Goal: Transaction & Acquisition: Book appointment/travel/reservation

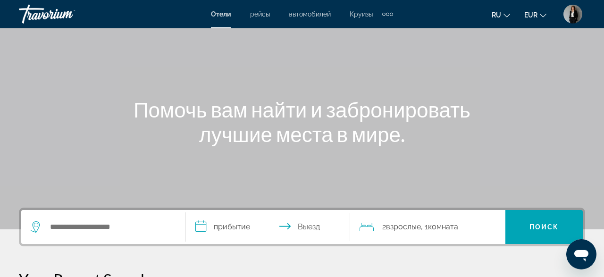
scroll to position [196, 0]
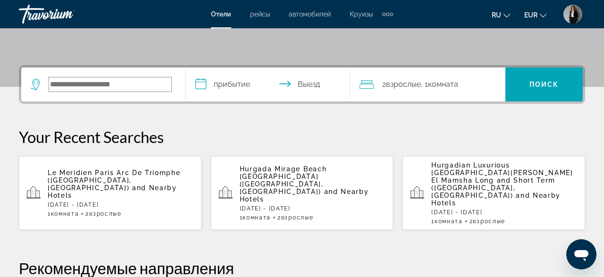
click at [170, 81] on input "Search hotel destination" at bounding box center [110, 84] width 122 height 14
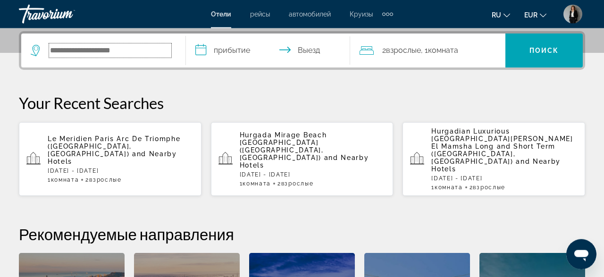
scroll to position [230, 0]
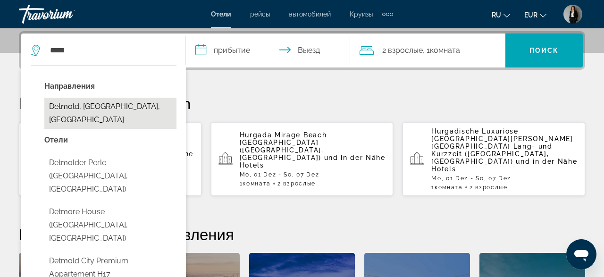
click at [96, 115] on button "Detmold, Teutoburger Wald, Deutschland" at bounding box center [110, 113] width 132 height 31
type input "**********"
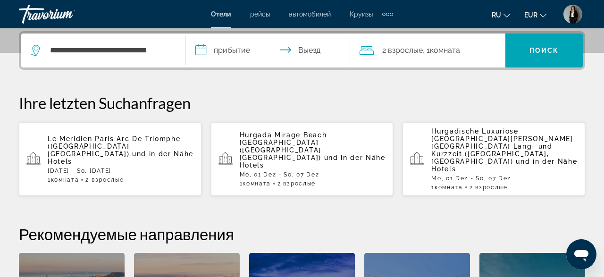
click at [220, 43] on input "**********" at bounding box center [270, 52] width 168 height 37
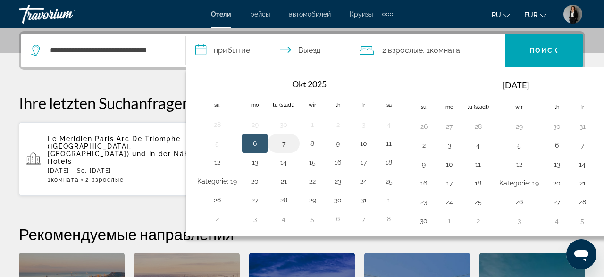
click at [279, 146] on button "7" at bounding box center [284, 143] width 22 height 13
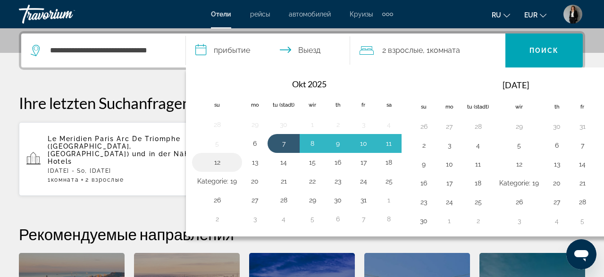
click at [216, 159] on button "12" at bounding box center [217, 162] width 40 height 13
type input "**********"
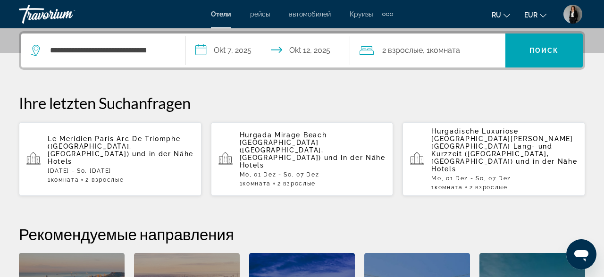
click at [432, 49] on span "Комната" at bounding box center [445, 50] width 30 height 9
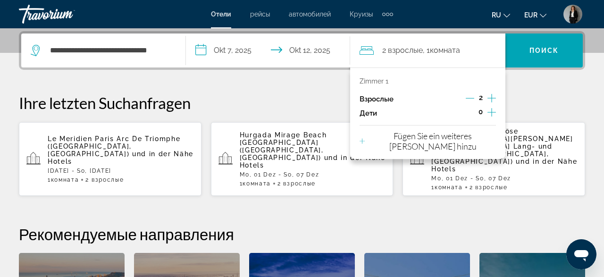
click at [472, 98] on icon "Dekrement Erwachsene" at bounding box center [470, 98] width 8 height 8
click at [540, 51] on span "Поиск" at bounding box center [544, 51] width 30 height 8
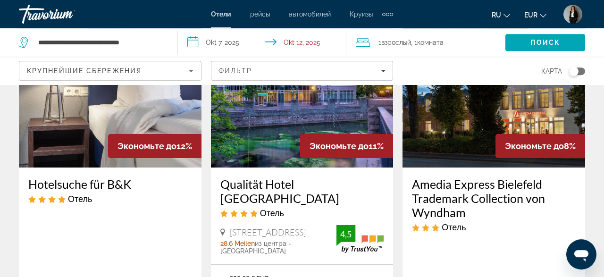
scroll to position [442, 0]
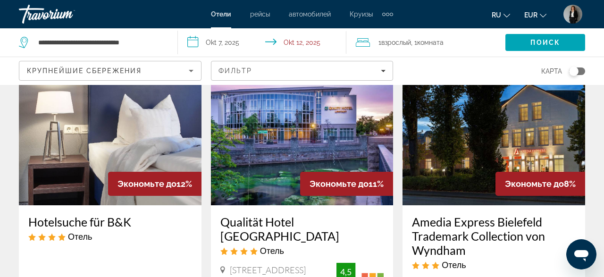
click at [126, 133] on img "Hauptinhalte" at bounding box center [110, 129] width 183 height 151
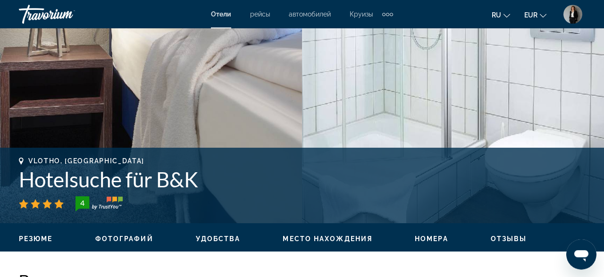
scroll to position [245, 0]
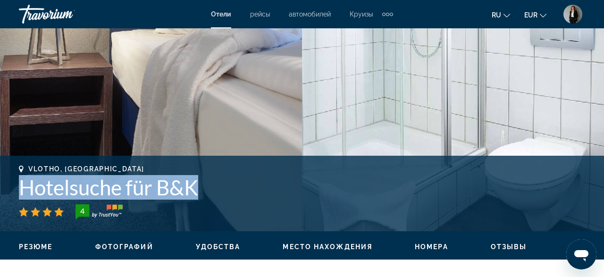
drag, startPoint x: 205, startPoint y: 188, endPoint x: 14, endPoint y: 191, distance: 191.6
click at [14, 191] on div "Vlotho, Deutschland Hotelsuche für B&K 4 адрес Wilhelmstraße 8, Vlotho 32602, G…" at bounding box center [302, 193] width 604 height 57
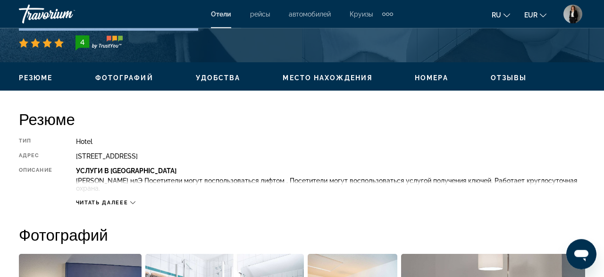
scroll to position [393, 0]
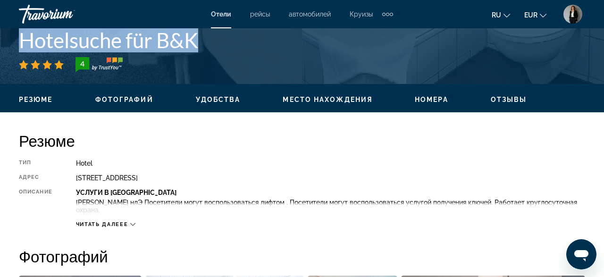
click at [131, 223] on div "Читать далеее" at bounding box center [105, 224] width 59 height 6
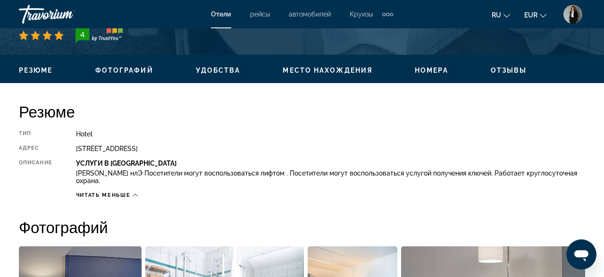
scroll to position [442, 0]
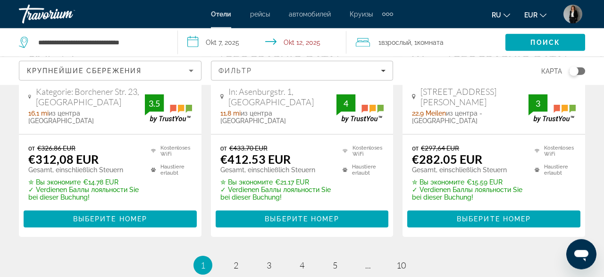
scroll to position [1472, 0]
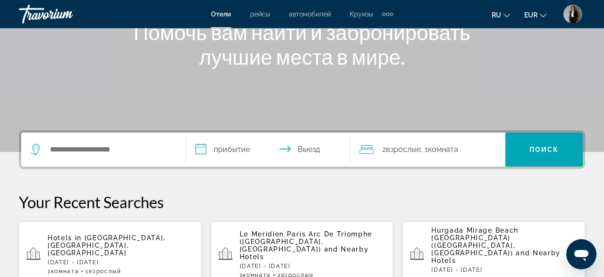
scroll to position [147, 0]
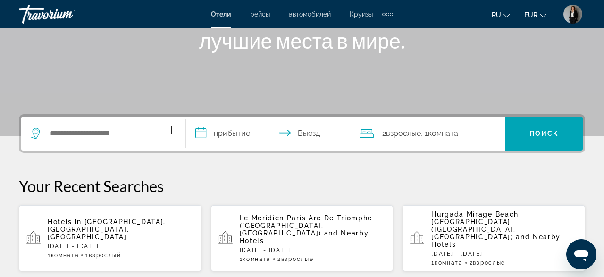
paste input "**********"
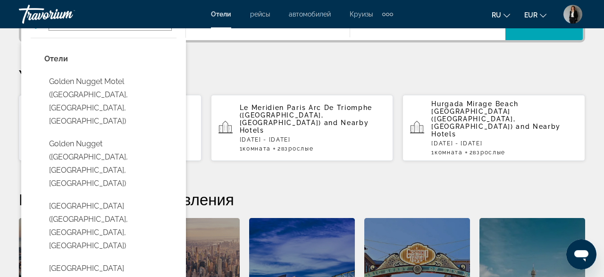
scroll to position [196, 0]
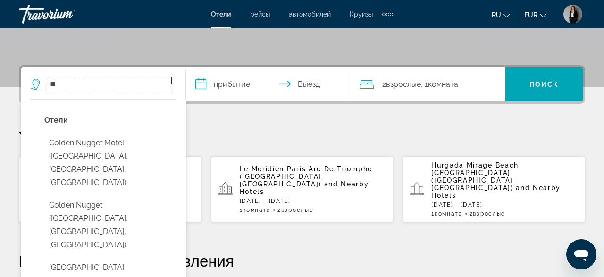
type input "*"
paste input "**********"
type input "**********"
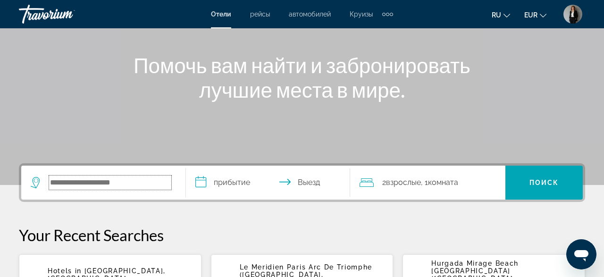
click at [122, 176] on input "Search hotel destination" at bounding box center [110, 183] width 122 height 14
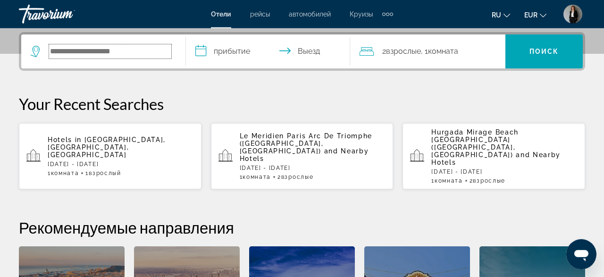
scroll to position [230, 0]
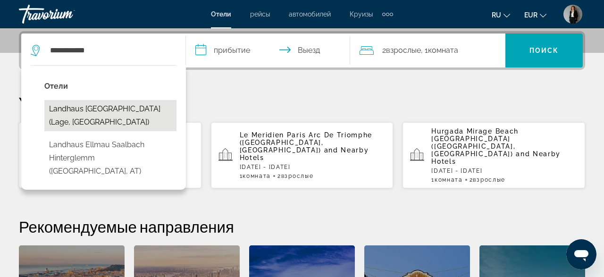
click at [84, 104] on button "Landhaus [GEOGRAPHIC_DATA] (Lage, [GEOGRAPHIC_DATA])" at bounding box center [110, 115] width 132 height 31
type input "**********"
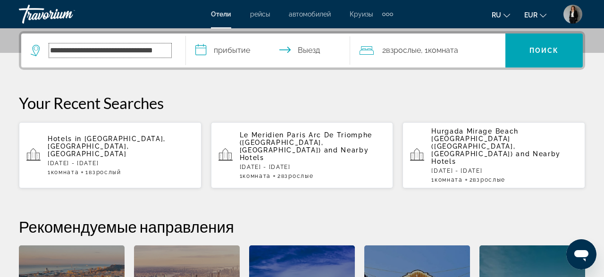
scroll to position [0, 9]
click at [239, 43] on input "**********" at bounding box center [270, 52] width 168 height 37
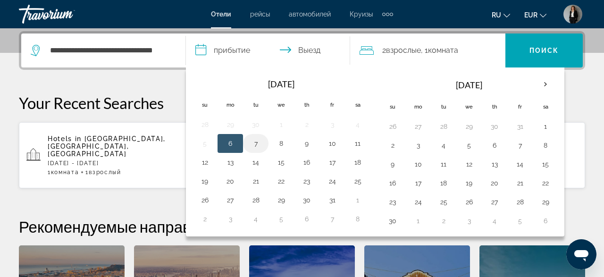
click at [258, 146] on button "7" at bounding box center [255, 143] width 15 height 13
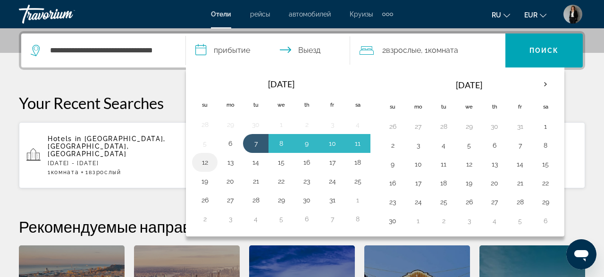
click at [207, 161] on button "12" at bounding box center [204, 162] width 15 height 13
type input "**********"
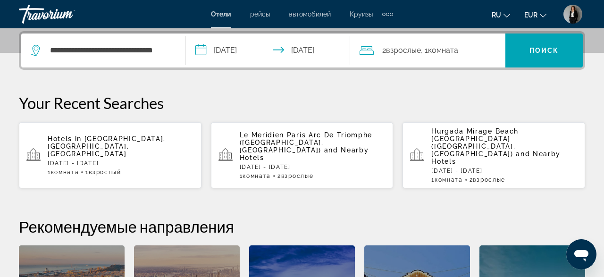
click at [419, 56] on span "2 Взрослый Взрослые" at bounding box center [401, 50] width 39 height 13
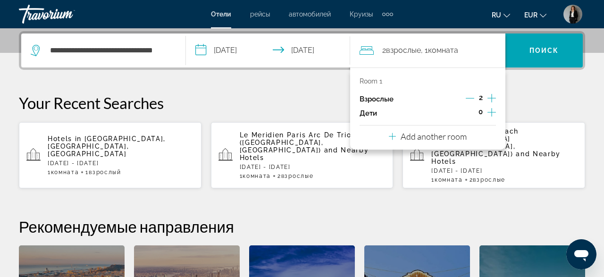
click at [469, 99] on icon "Decrement adults" at bounding box center [470, 98] width 8 height 8
click at [543, 42] on span "Search" at bounding box center [543, 50] width 77 height 23
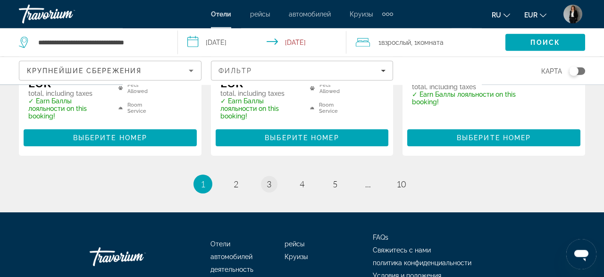
scroll to position [1374, 0]
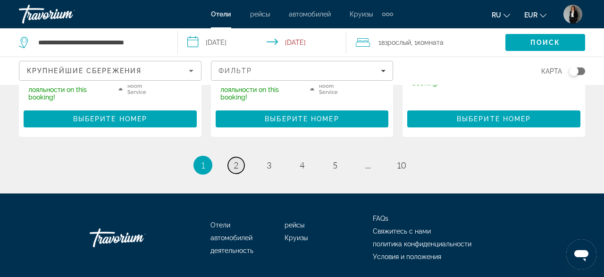
click at [237, 160] on span "2" at bounding box center [236, 165] width 5 height 10
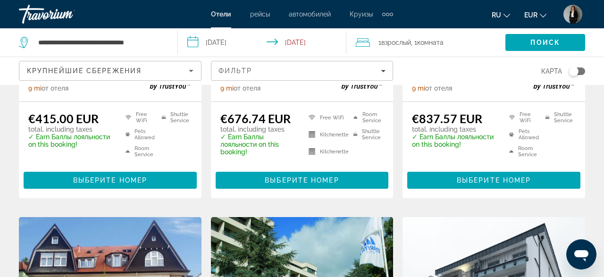
scroll to position [528, 0]
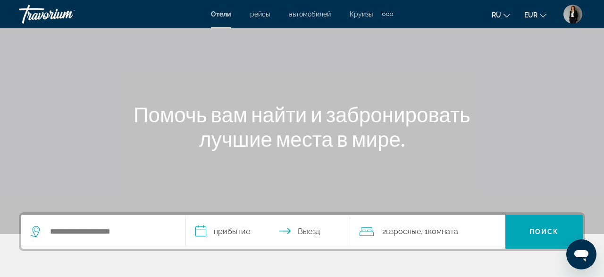
click at [104, 221] on div "Search widget" at bounding box center [103, 232] width 145 height 34
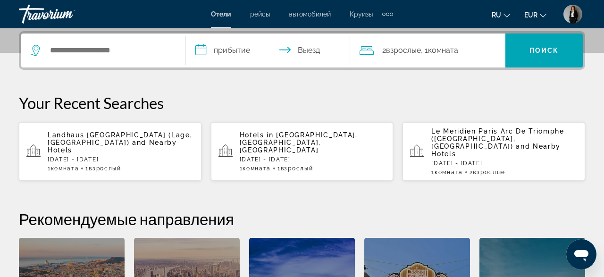
scroll to position [230, 0]
click at [67, 52] on input "Search hotel destination" at bounding box center [110, 50] width 122 height 14
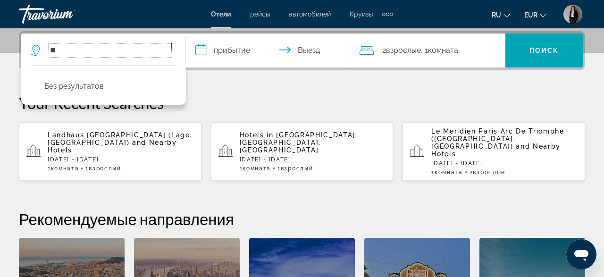
type input "*"
paste input "**********"
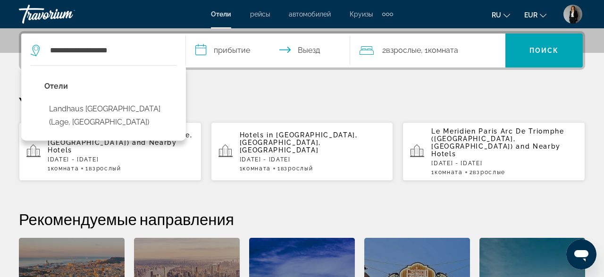
click at [241, 45] on input "**********" at bounding box center [270, 52] width 168 height 37
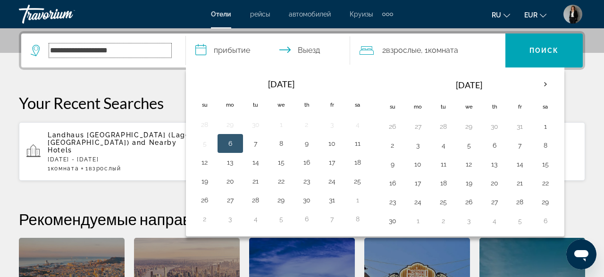
click at [115, 47] on input "**********" at bounding box center [110, 50] width 122 height 14
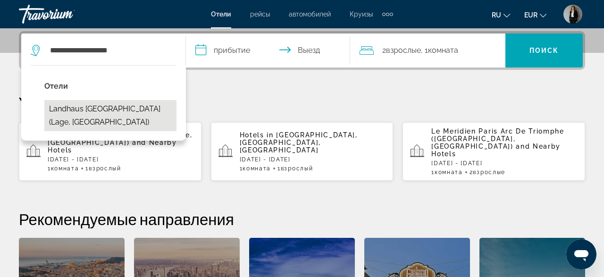
click at [114, 110] on button "Landhaus [GEOGRAPHIC_DATA] (Lage, [GEOGRAPHIC_DATA])" at bounding box center [110, 115] width 132 height 31
type input "**********"
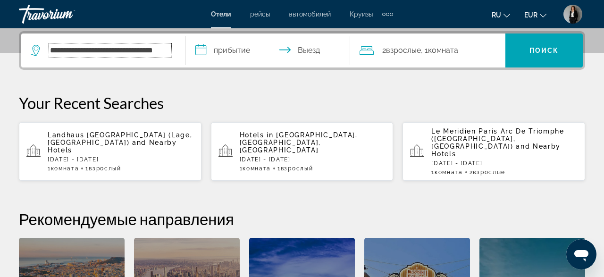
scroll to position [0, 9]
click at [220, 51] on input "**********" at bounding box center [270, 52] width 168 height 37
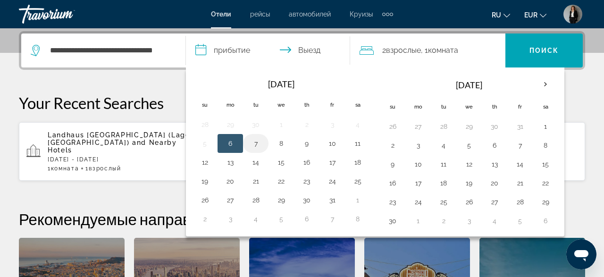
click at [256, 139] on button "7" at bounding box center [255, 143] width 15 height 13
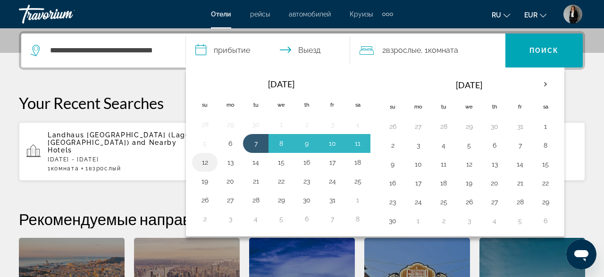
click at [201, 159] on button "12" at bounding box center [204, 162] width 15 height 13
type input "**********"
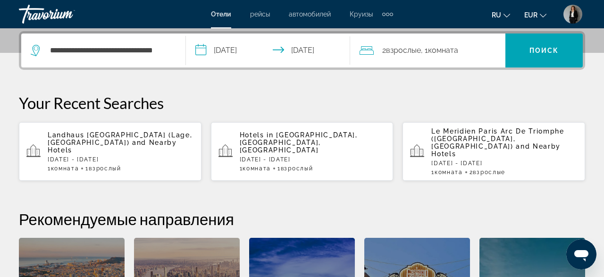
click at [430, 50] on span ", 1 Комната номера" at bounding box center [439, 50] width 37 height 13
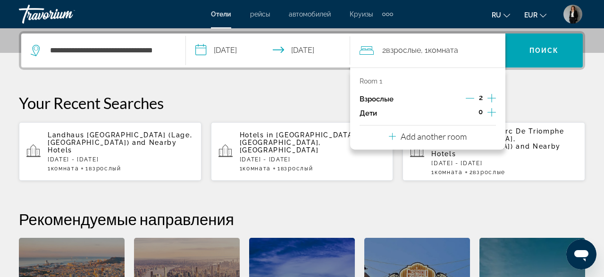
click at [471, 95] on icon "Decrement adults" at bounding box center [470, 98] width 8 height 8
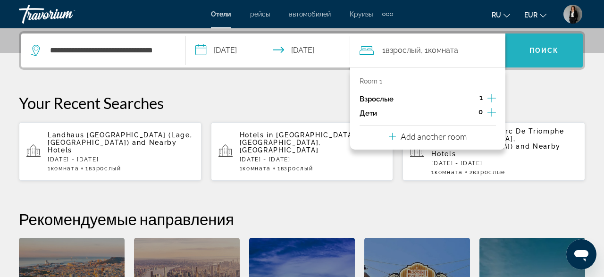
click at [532, 57] on span "Search" at bounding box center [543, 50] width 77 height 23
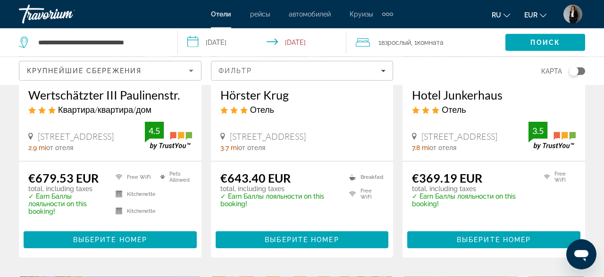
scroll to position [245, 0]
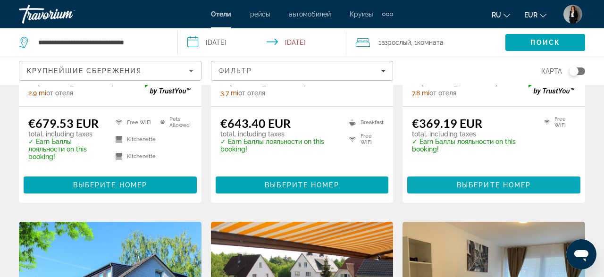
click at [501, 185] on span "Выберите номер" at bounding box center [494, 185] width 74 height 8
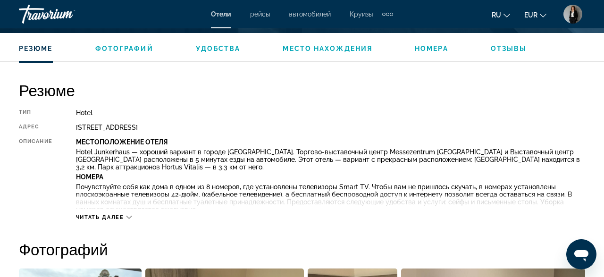
scroll to position [442, 0]
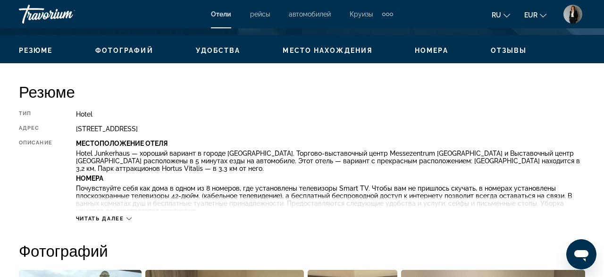
drag, startPoint x: 218, startPoint y: 129, endPoint x: 77, endPoint y: 127, distance: 141.6
click at [77, 127] on div "[STREET_ADDRESS]" at bounding box center [330, 129] width 509 height 8
copy div "[STREET_ADDRESS]"
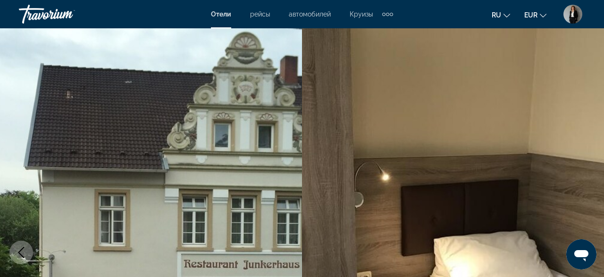
scroll to position [245, 0]
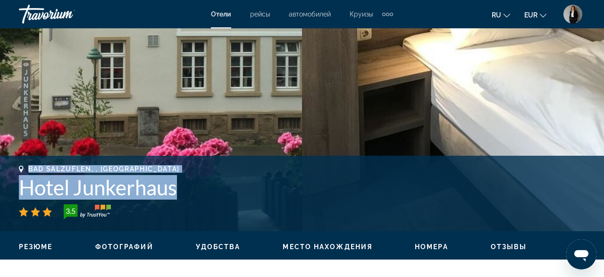
drag, startPoint x: 184, startPoint y: 193, endPoint x: 23, endPoint y: 170, distance: 162.5
click at [23, 170] on div "Bad Salzuflen, , Germany Hotel Junkerhaus 3.5" at bounding box center [302, 192] width 566 height 54
copy div "Bad Salzuflen, , Germany Hotel Junkerhaus"
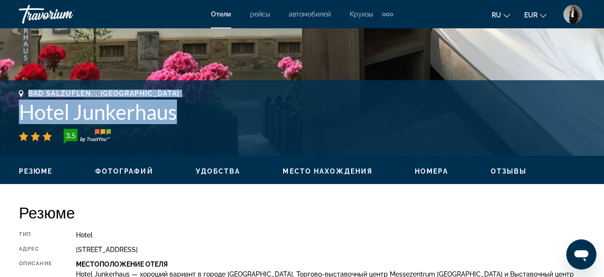
scroll to position [343, 0]
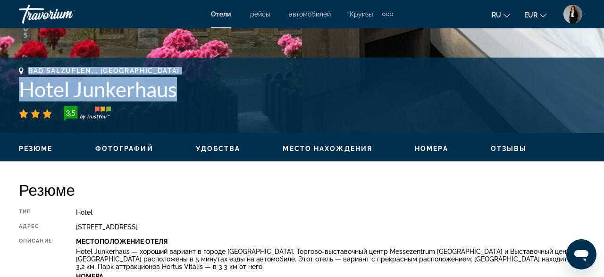
click at [213, 100] on h1 "Hotel Junkerhaus" at bounding box center [302, 89] width 566 height 25
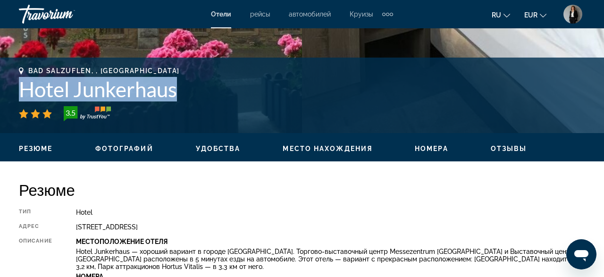
drag, startPoint x: 186, startPoint y: 92, endPoint x: 26, endPoint y: 92, distance: 160.0
click at [26, 92] on h1 "Hotel Junkerhaus" at bounding box center [302, 89] width 566 height 25
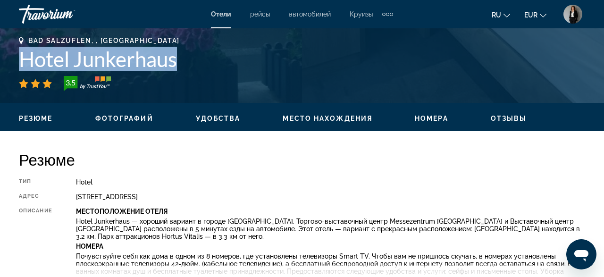
scroll to position [393, 0]
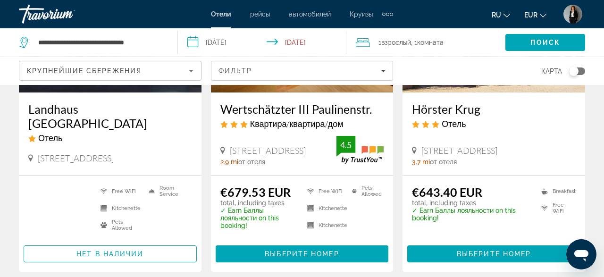
scroll to position [196, 0]
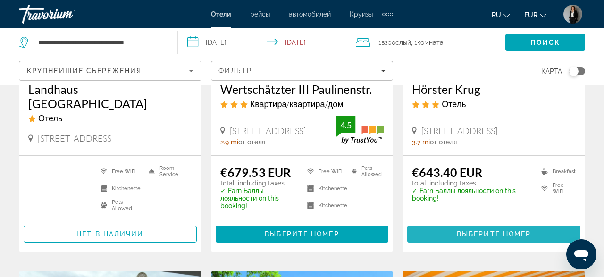
click at [516, 235] on span "Выберите номер" at bounding box center [494, 234] width 74 height 8
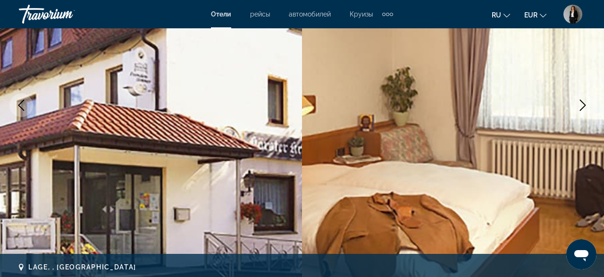
scroll to position [196, 0]
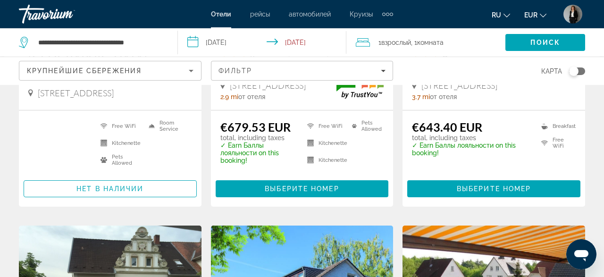
scroll to position [245, 0]
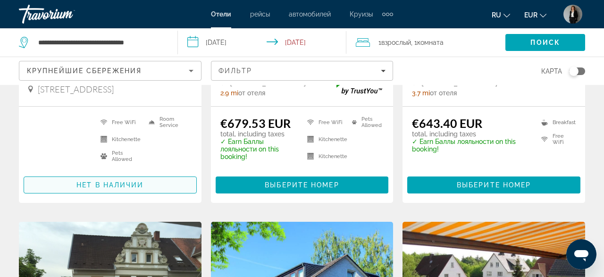
click at [133, 184] on span "Нет в наличии" at bounding box center [109, 185] width 67 height 8
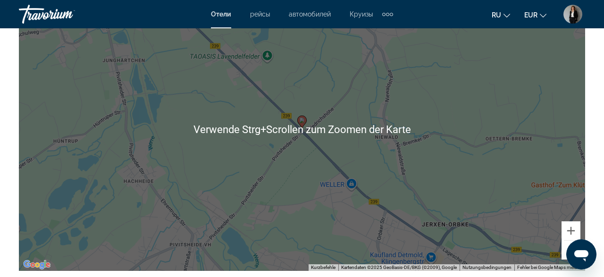
scroll to position [946, 0]
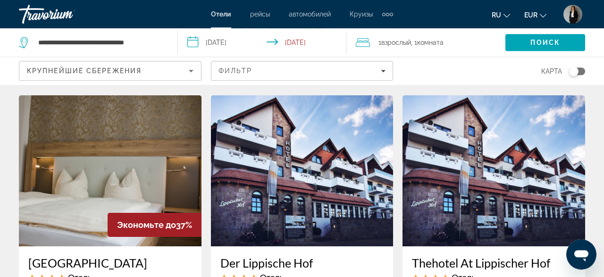
scroll to position [1080, 0]
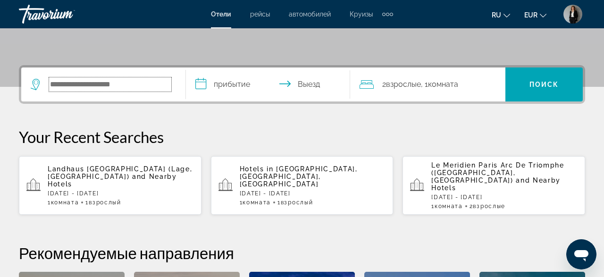
click at [140, 88] on input "Search hotel destination" at bounding box center [110, 84] width 122 height 14
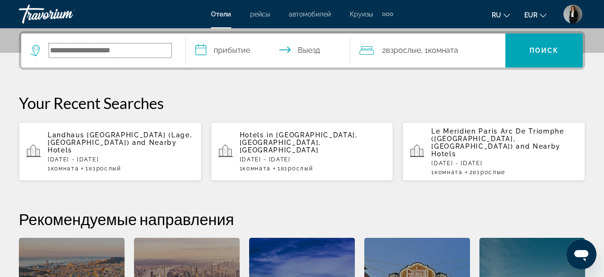
scroll to position [230, 0]
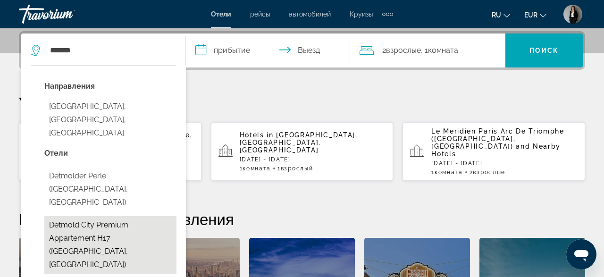
click at [96, 216] on button "Detmold City Premium Appartement H17 ([GEOGRAPHIC_DATA], [GEOGRAPHIC_DATA])" at bounding box center [110, 245] width 132 height 58
type input "**********"
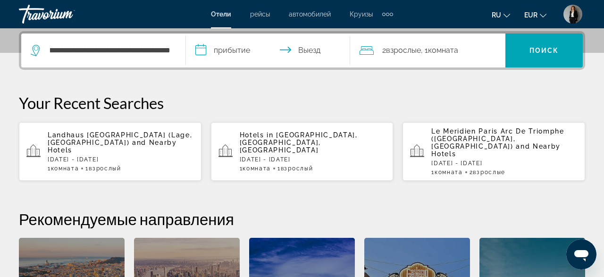
click at [248, 51] on input "**********" at bounding box center [270, 52] width 168 height 37
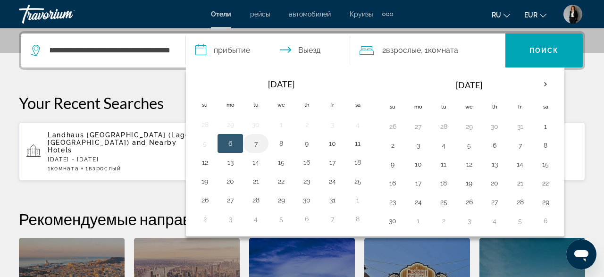
click at [252, 146] on button "7" at bounding box center [255, 143] width 15 height 13
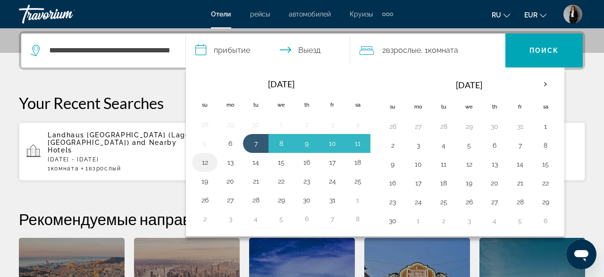
click at [199, 161] on button "12" at bounding box center [204, 162] width 15 height 13
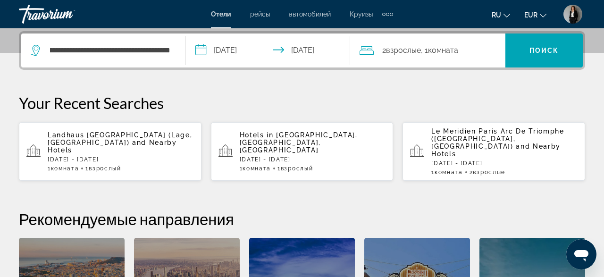
type input "**********"
click at [455, 55] on span ", 1 Комната номера" at bounding box center [439, 50] width 37 height 13
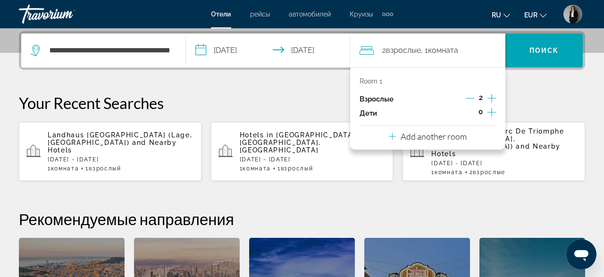
click at [468, 98] on icon "Decrement adults" at bounding box center [470, 98] width 8 height 0
click at [540, 53] on span "Поиск" at bounding box center [544, 51] width 30 height 8
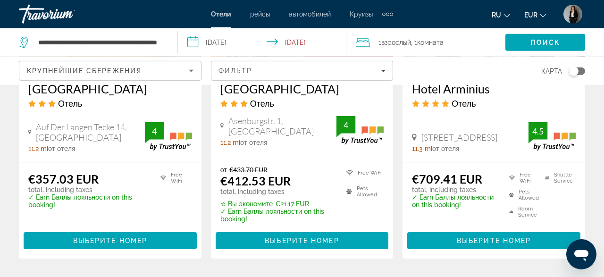
scroll to position [1325, 0]
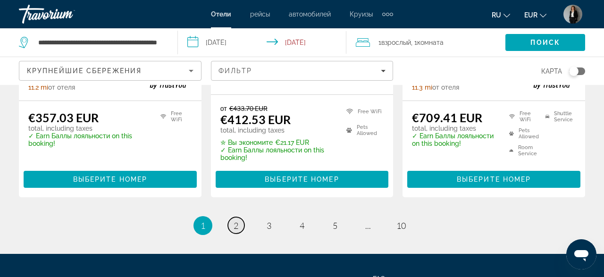
click at [229, 228] on link "page 2" at bounding box center [236, 225] width 17 height 17
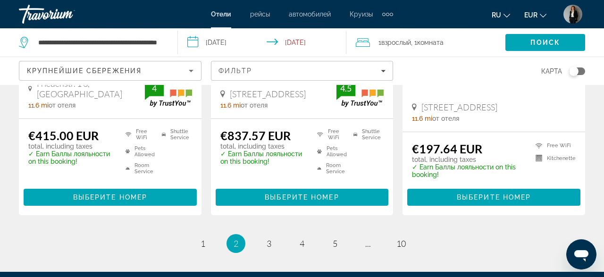
scroll to position [1374, 0]
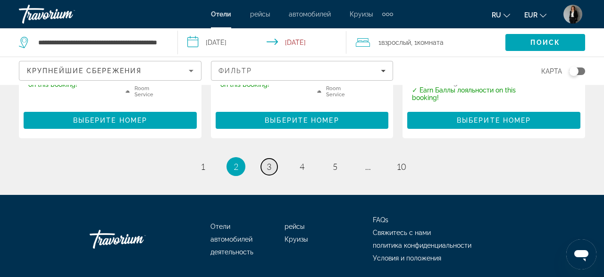
click at [268, 165] on link "page 3" at bounding box center [269, 167] width 17 height 17
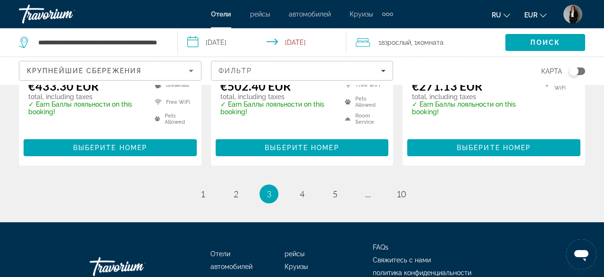
scroll to position [1374, 0]
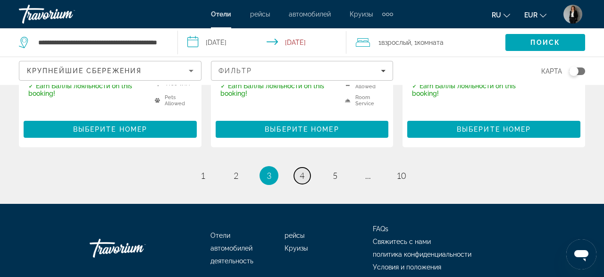
click at [302, 177] on span "4" at bounding box center [302, 175] width 5 height 10
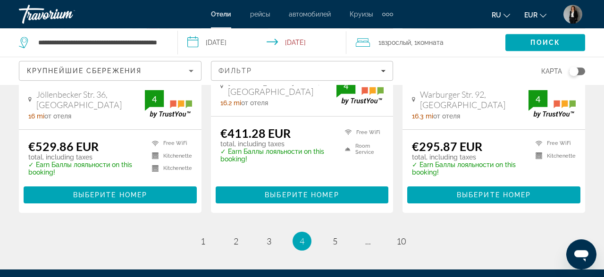
scroll to position [1417, 0]
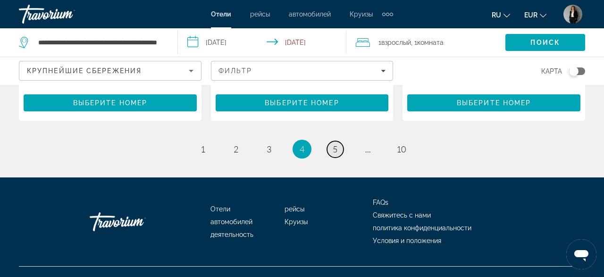
click at [333, 141] on link "page 5" at bounding box center [335, 149] width 17 height 17
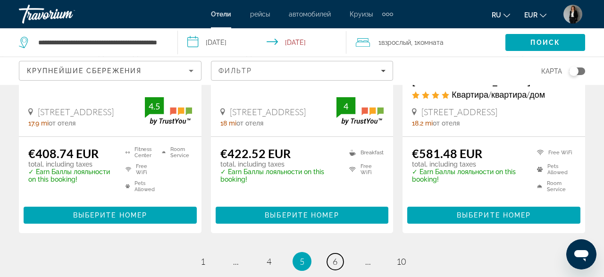
scroll to position [1394, 0]
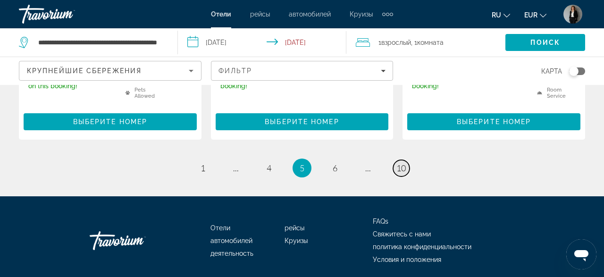
click at [407, 160] on link "page 10" at bounding box center [401, 168] width 17 height 17
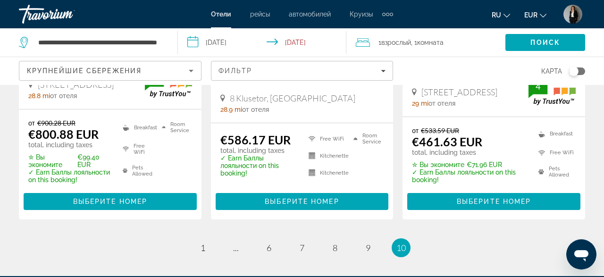
scroll to position [357, 0]
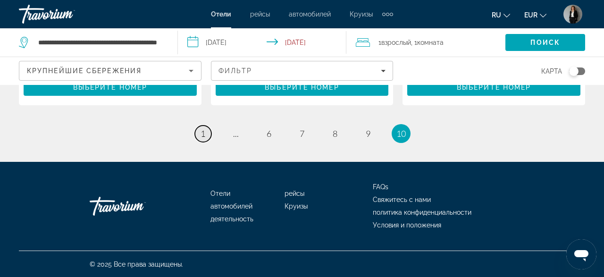
click at [200, 137] on link "page 1" at bounding box center [203, 134] width 17 height 17
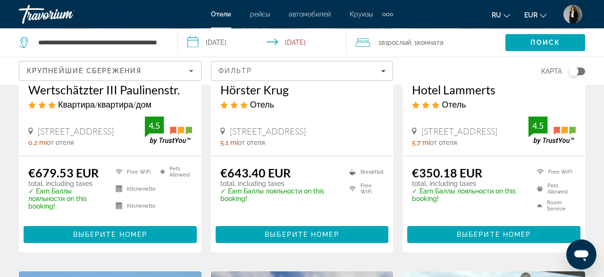
scroll to position [196, 0]
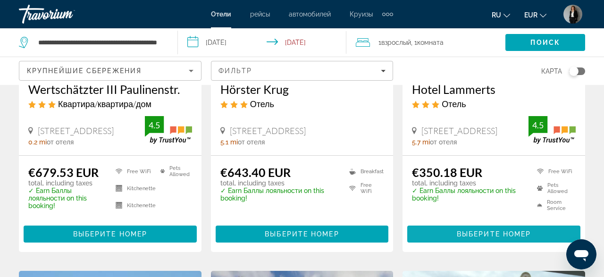
click at [451, 234] on span "Main content" at bounding box center [493, 234] width 173 height 23
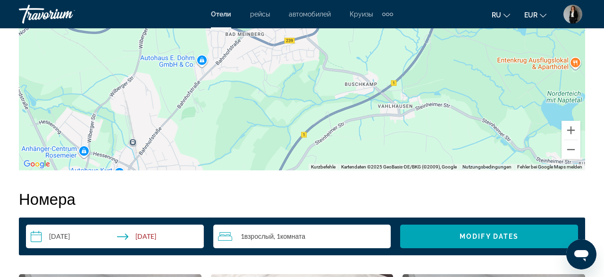
scroll to position [932, 0]
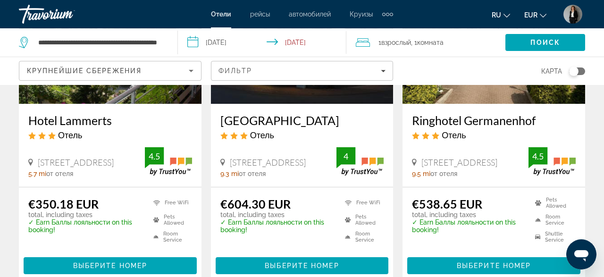
scroll to position [540, 0]
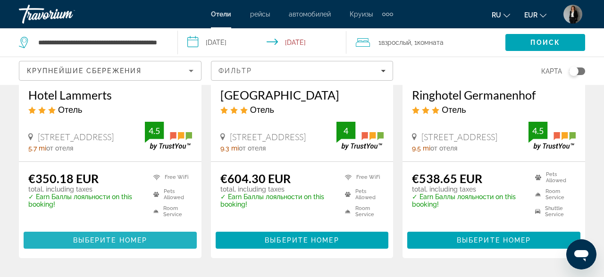
click at [110, 243] on span "Выберите номер" at bounding box center [110, 240] width 74 height 8
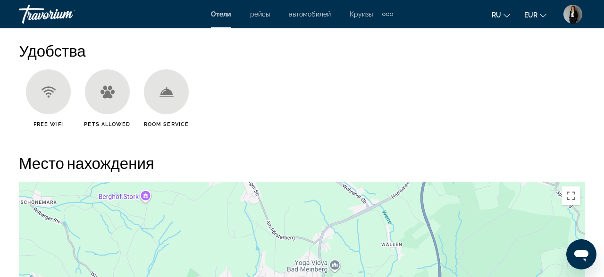
scroll to position [687, 0]
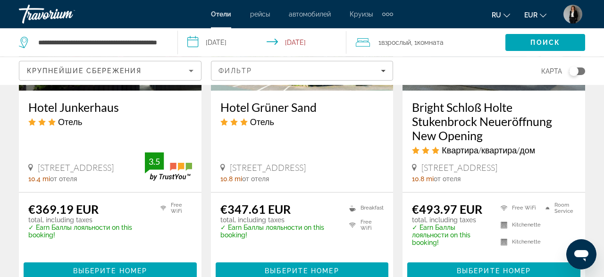
scroll to position [883, 0]
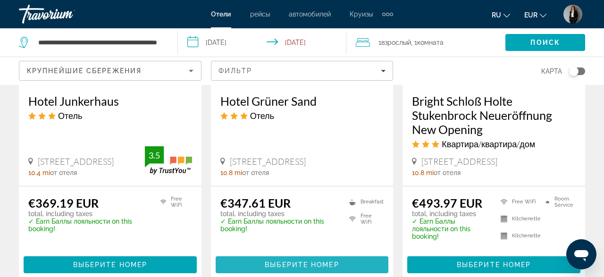
click at [336, 267] on span "Выберите номер" at bounding box center [302, 265] width 74 height 8
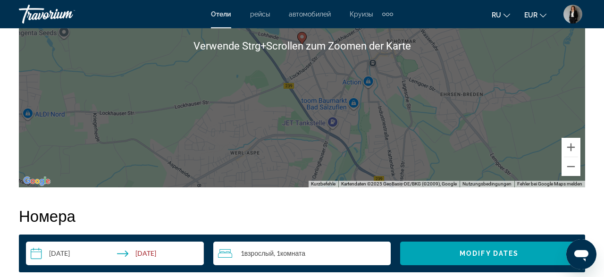
scroll to position [1227, 0]
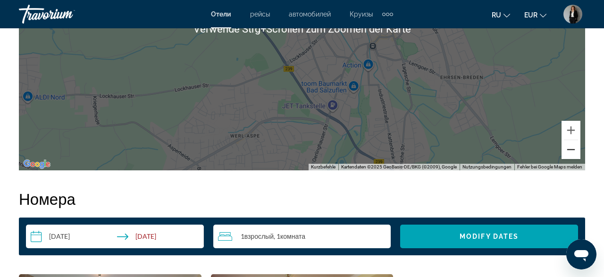
click at [579, 153] on button "Verkleinern" at bounding box center [570, 149] width 19 height 19
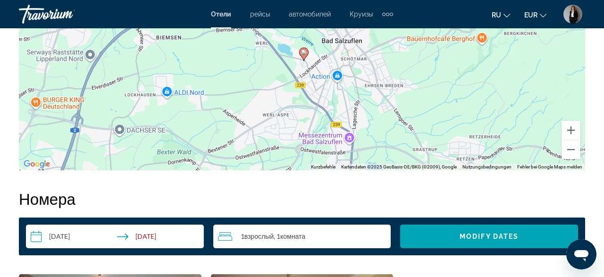
drag, startPoint x: 476, startPoint y: 103, endPoint x: 478, endPoint y: 138, distance: 35.0
click at [478, 138] on div "Um den Modus zum Ziehen mit der Tastatur zu aktivieren, drückst du Alt + Eingab…" at bounding box center [302, 28] width 566 height 283
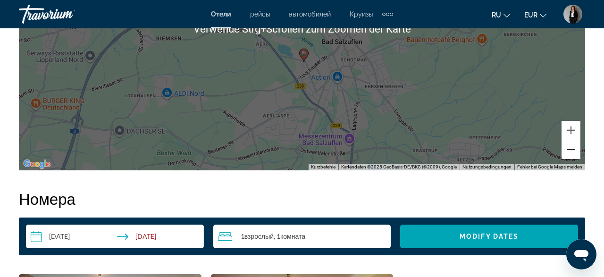
click at [568, 151] on button "Verkleinern" at bounding box center [570, 149] width 19 height 19
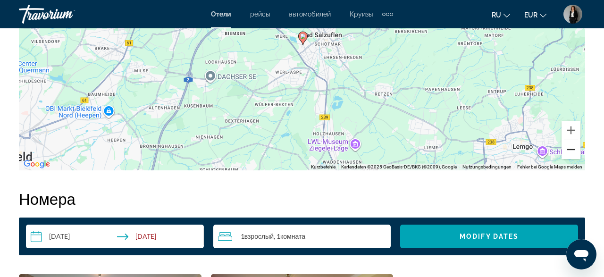
click at [570, 148] on button "Verkleinern" at bounding box center [570, 149] width 19 height 19
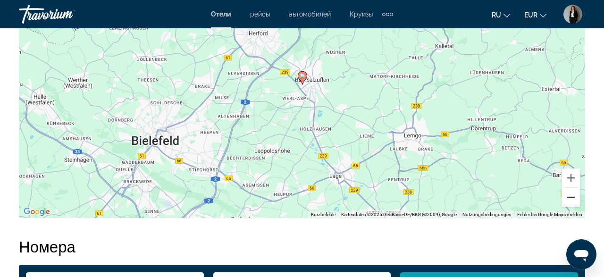
scroll to position [1129, 0]
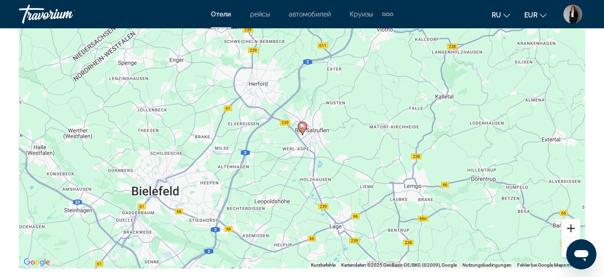
click at [570, 226] on button "Vergrößern" at bounding box center [570, 228] width 19 height 19
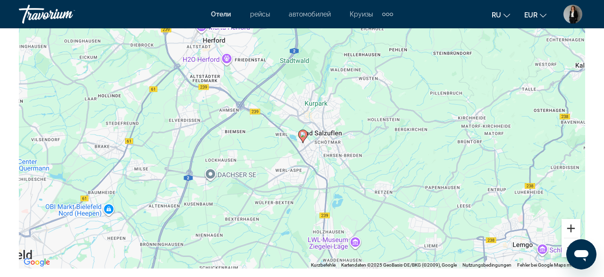
click at [570, 226] on button "Vergrößern" at bounding box center [570, 228] width 19 height 19
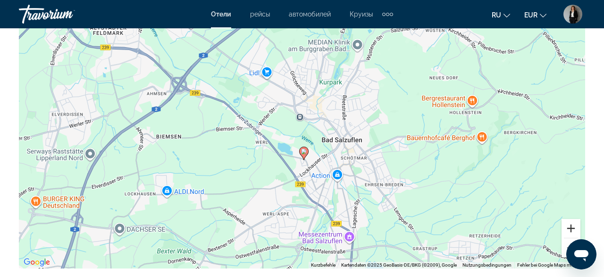
click at [570, 226] on button "Vergrößern" at bounding box center [570, 228] width 19 height 19
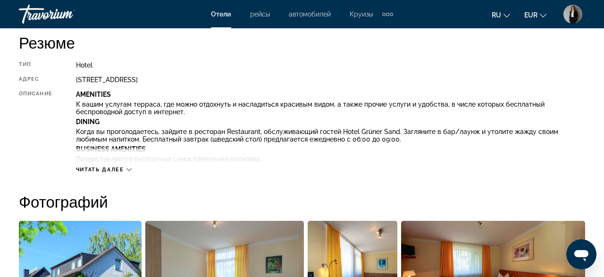
scroll to position [442, 0]
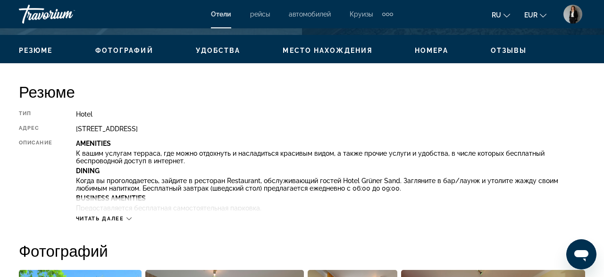
click at [129, 217] on icon "Main content" at bounding box center [128, 218] width 5 height 5
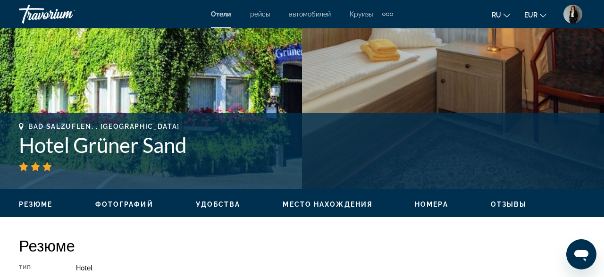
scroll to position [245, 0]
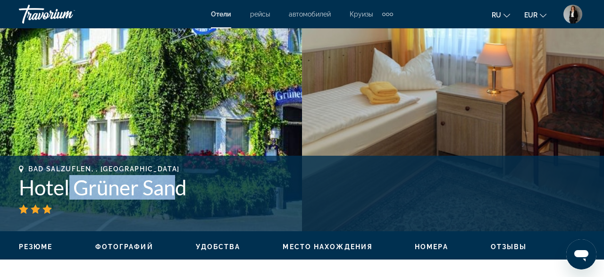
drag, startPoint x: 165, startPoint y: 185, endPoint x: 71, endPoint y: 185, distance: 93.4
click at [71, 185] on h1 "Hotel Grüner Sand" at bounding box center [302, 187] width 566 height 25
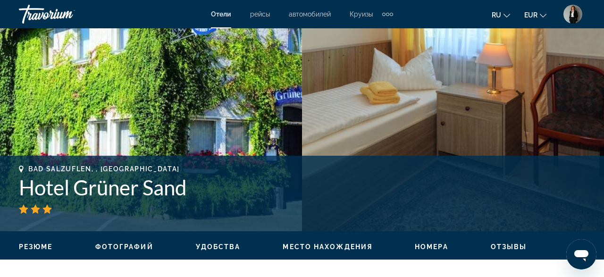
click at [185, 184] on h1 "Hotel Grüner Sand" at bounding box center [302, 187] width 566 height 25
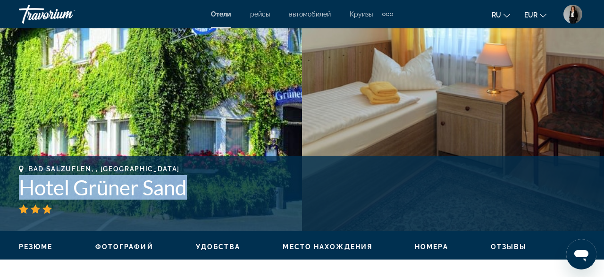
drag, startPoint x: 188, startPoint y: 184, endPoint x: 21, endPoint y: 187, distance: 167.5
click at [21, 187] on h1 "Hotel Grüner Sand" at bounding box center [302, 187] width 566 height 25
copy h1 "Hotel Grüner Sand"
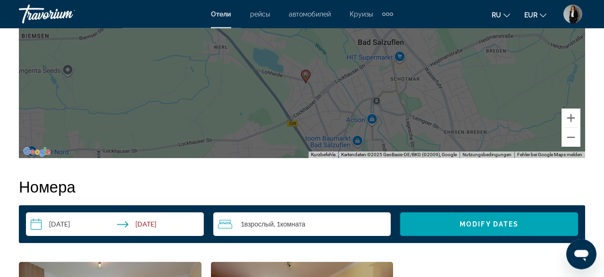
scroll to position [1570, 0]
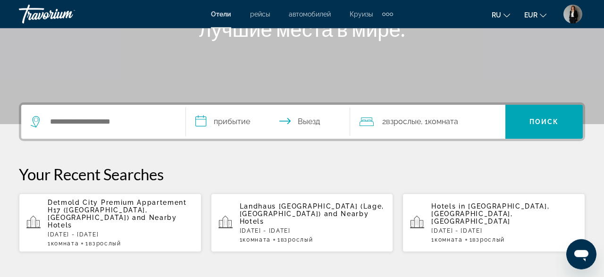
scroll to position [245, 0]
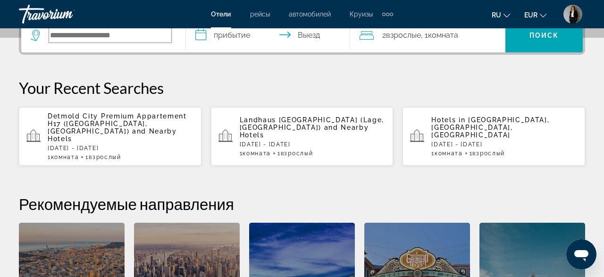
click at [99, 42] on input "Search hotel destination" at bounding box center [110, 35] width 122 height 14
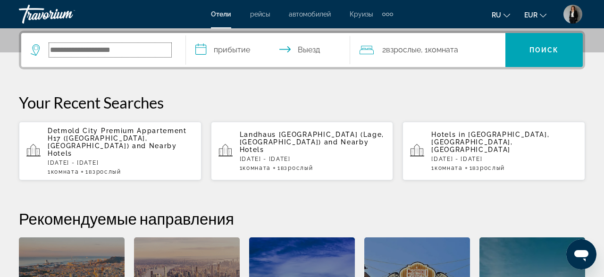
scroll to position [230, 0]
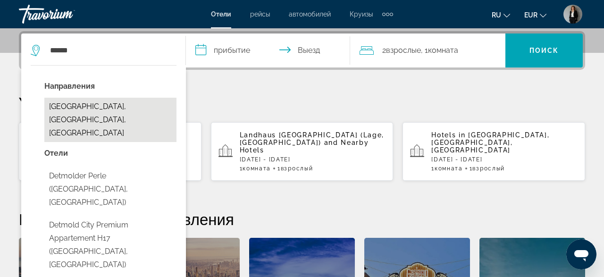
click at [91, 110] on button "[GEOGRAPHIC_DATA], [GEOGRAPHIC_DATA], [GEOGRAPHIC_DATA]" at bounding box center [110, 120] width 132 height 44
type input "**********"
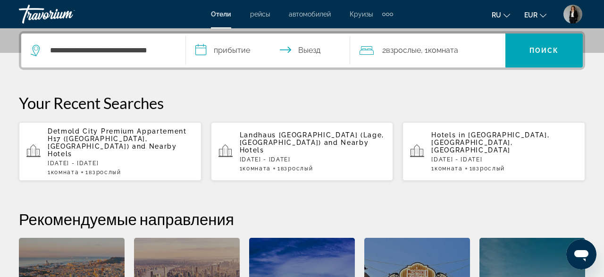
click at [221, 54] on input "**********" at bounding box center [270, 52] width 168 height 37
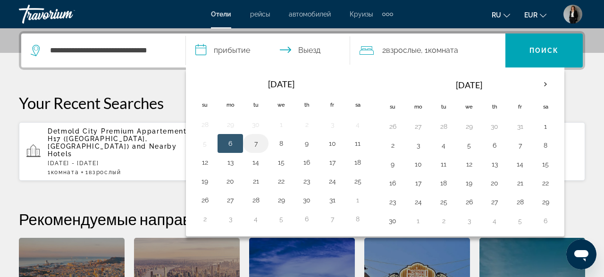
click at [257, 139] on button "7" at bounding box center [255, 143] width 15 height 13
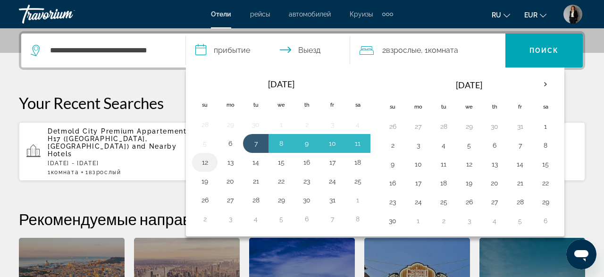
click at [203, 158] on button "12" at bounding box center [204, 162] width 15 height 13
type input "**********"
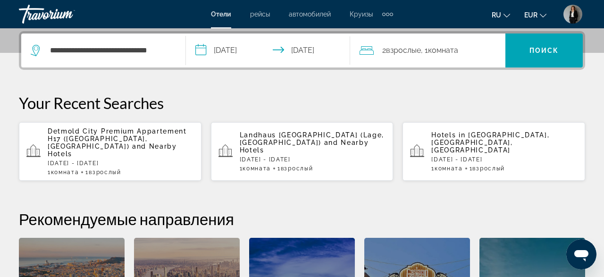
click at [389, 49] on span "Взрослые" at bounding box center [403, 50] width 35 height 9
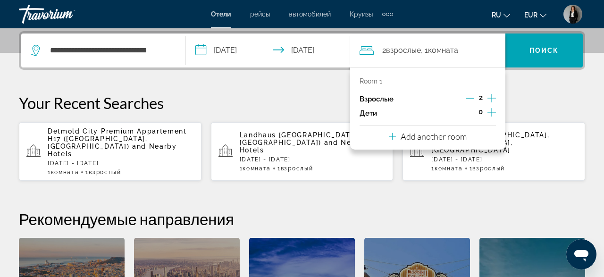
click at [471, 97] on icon "Decrement adults" at bounding box center [470, 98] width 8 height 8
click at [536, 47] on span "Поиск" at bounding box center [544, 51] width 30 height 8
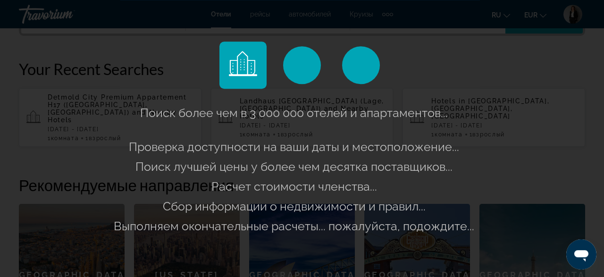
scroll to position [279, 0]
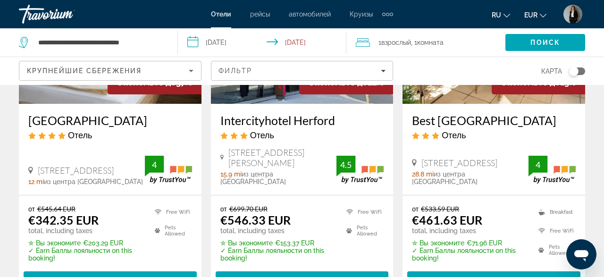
scroll to position [196, 0]
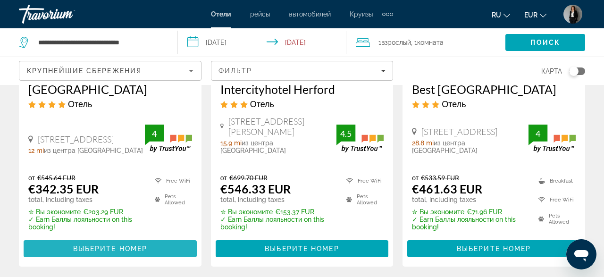
click at [130, 245] on span "Выберите номер" at bounding box center [110, 249] width 74 height 8
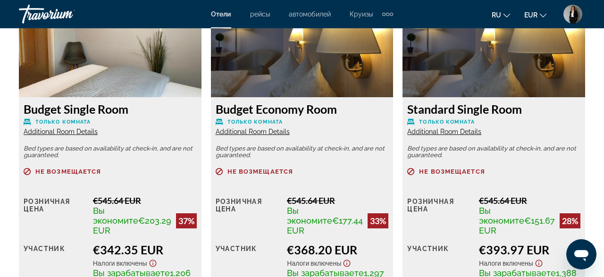
scroll to position [1521, 0]
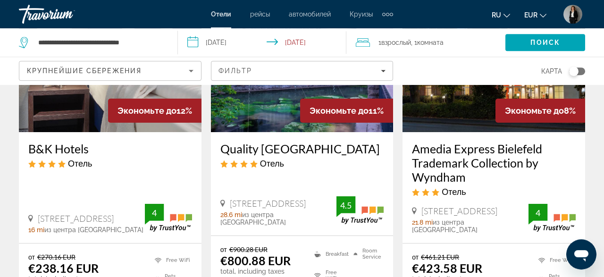
scroll to position [589, 0]
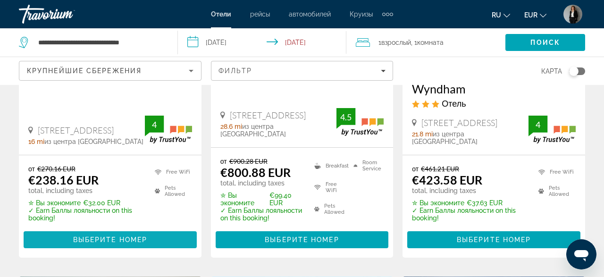
click at [90, 228] on span "Main content" at bounding box center [110, 239] width 173 height 23
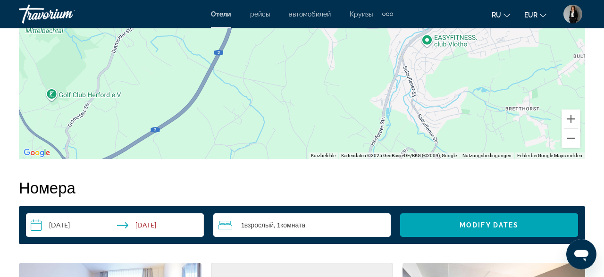
scroll to position [1178, 0]
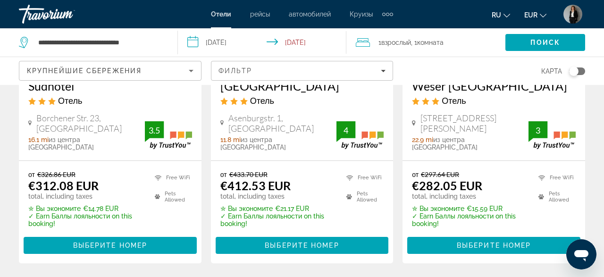
scroll to position [1474, 0]
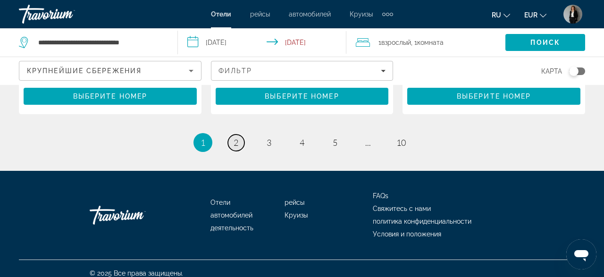
click at [235, 137] on span "2" at bounding box center [236, 142] width 5 height 10
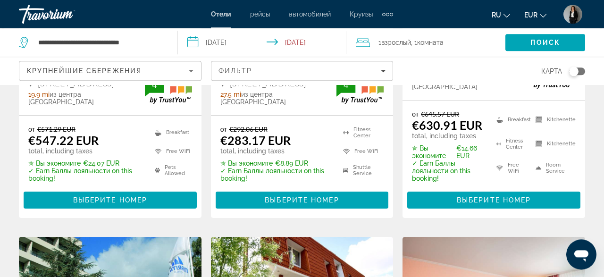
scroll to position [245, 0]
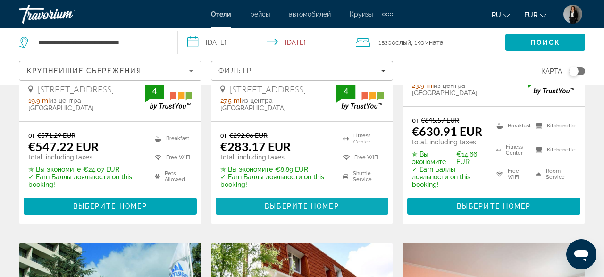
click at [249, 200] on span "Main content" at bounding box center [302, 206] width 173 height 23
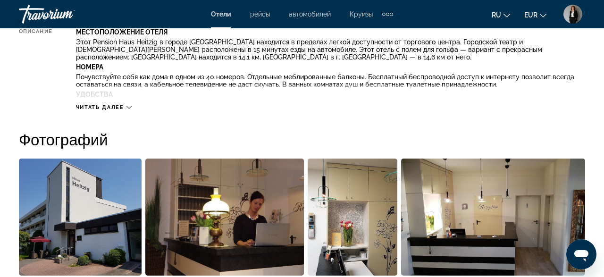
scroll to position [589, 0]
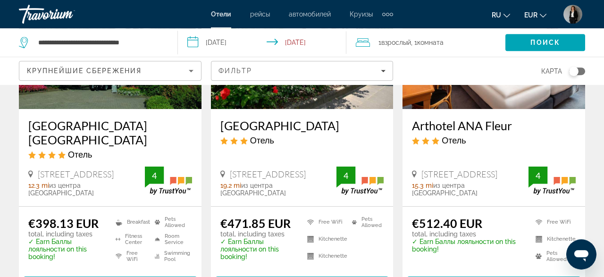
scroll to position [589, 0]
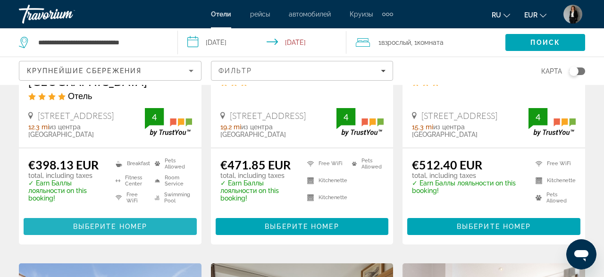
click at [74, 223] on span "Выберите номер" at bounding box center [110, 227] width 74 height 8
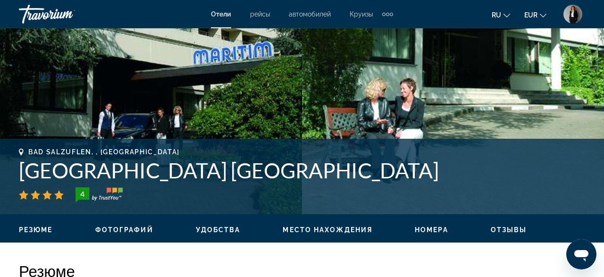
scroll to position [245, 0]
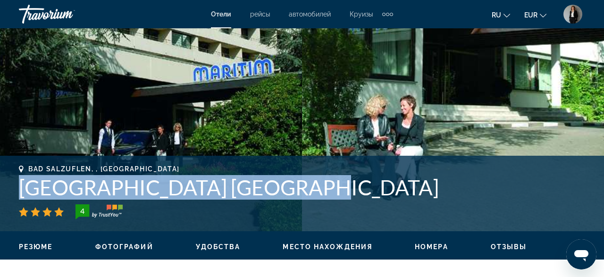
drag, startPoint x: 289, startPoint y: 186, endPoint x: 15, endPoint y: 185, distance: 274.6
click at [15, 185] on div "Bad Salzuflen, , Germany Maritim Hotel Bad Salzuflen 4 адрес Parkstrasse 53, Ba…" at bounding box center [302, 193] width 604 height 57
copy h1 "Maritim Hotel Bad Salzuflen"
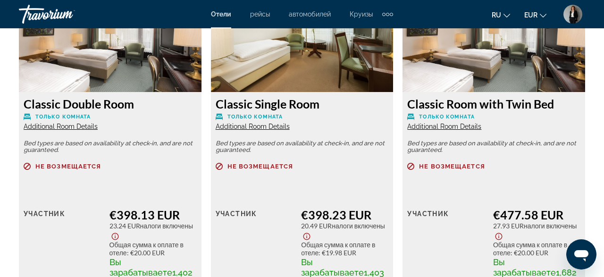
scroll to position [1570, 0]
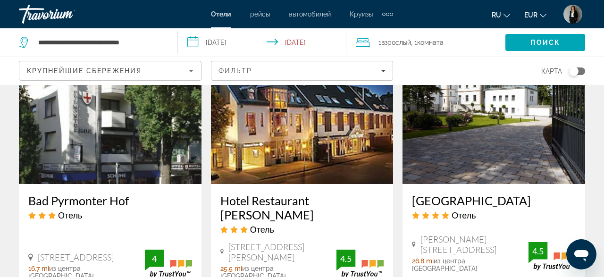
scroll to position [1415, 0]
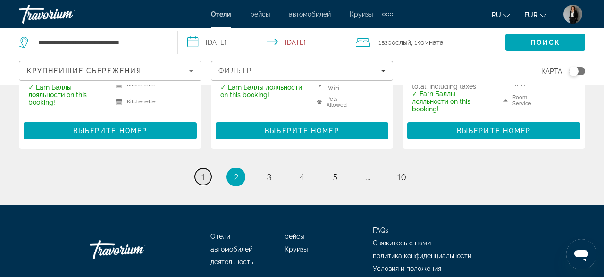
click at [204, 172] on span "1" at bounding box center [203, 177] width 5 height 10
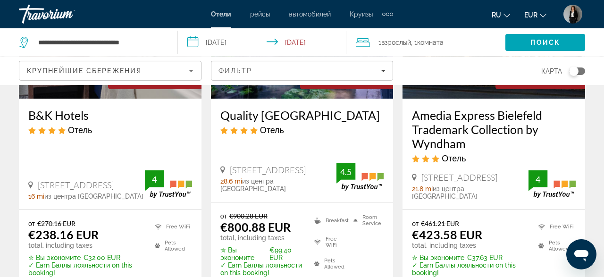
scroll to position [589, 0]
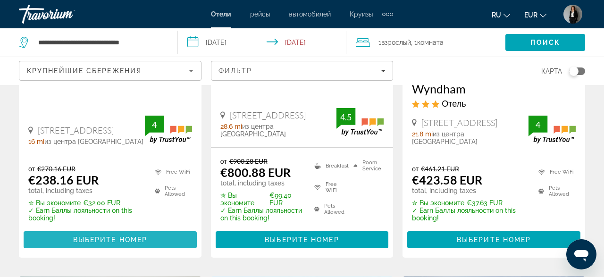
click at [146, 236] on span "Выберите номер" at bounding box center [110, 240] width 74 height 8
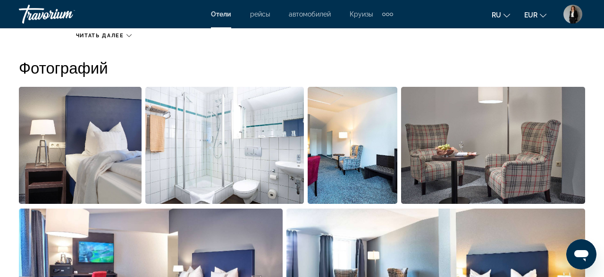
scroll to position [393, 0]
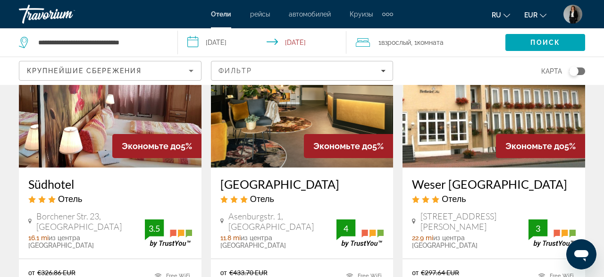
scroll to position [1423, 0]
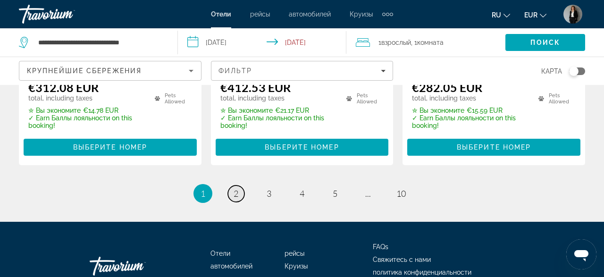
click at [238, 187] on link "page 2" at bounding box center [236, 193] width 17 height 17
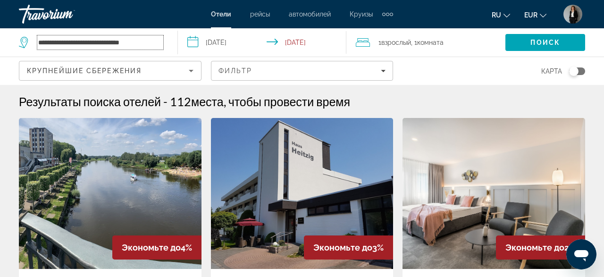
click at [155, 42] on input "**********" at bounding box center [100, 42] width 126 height 14
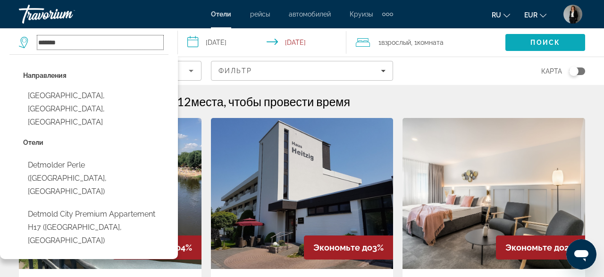
type input "*******"
click at [530, 39] on span "Search" at bounding box center [545, 42] width 80 height 23
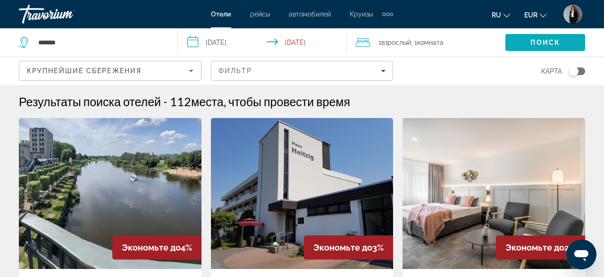
click at [530, 39] on span "Search" at bounding box center [545, 42] width 80 height 23
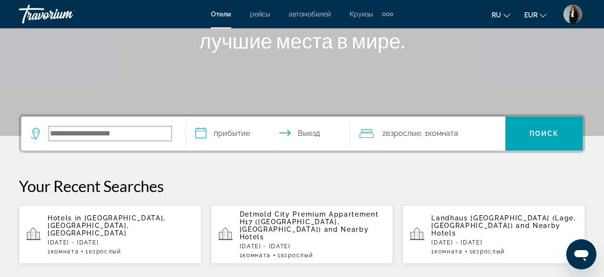
click at [146, 134] on input "Search hotel destination" at bounding box center [110, 133] width 122 height 14
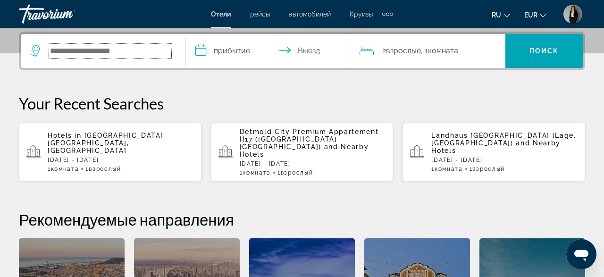
scroll to position [230, 0]
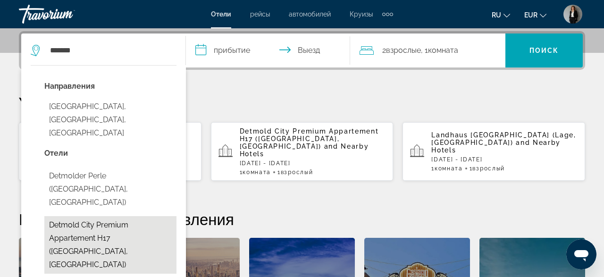
click at [145, 216] on button "Detmold City Premium Appartement H17 ([GEOGRAPHIC_DATA], [GEOGRAPHIC_DATA])" at bounding box center [110, 245] width 132 height 58
type input "**********"
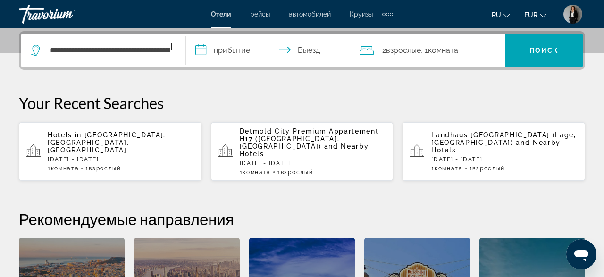
scroll to position [0, 72]
click at [215, 51] on input "**********" at bounding box center [270, 52] width 168 height 37
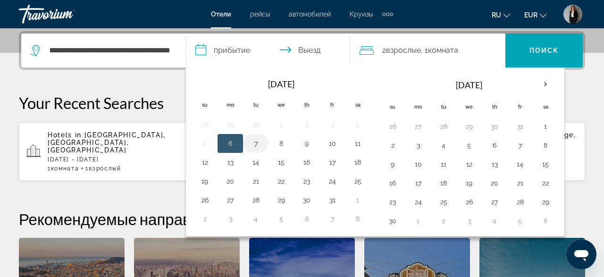
click at [259, 142] on button "7" at bounding box center [255, 143] width 15 height 13
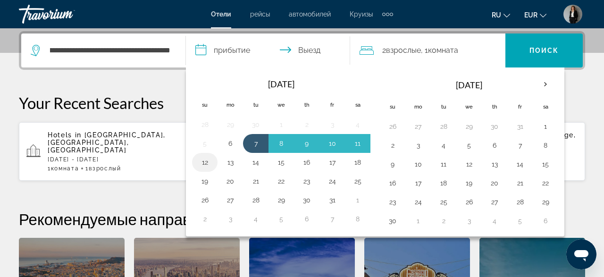
click at [205, 161] on button "12" at bounding box center [204, 162] width 15 height 13
type input "**********"
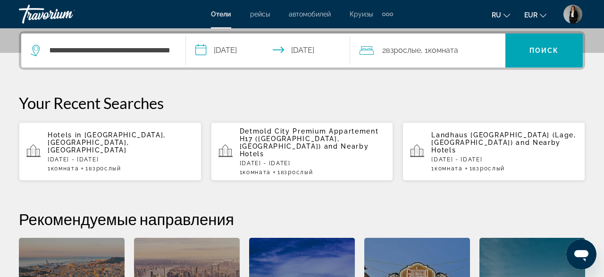
click at [415, 47] on span "Взрослые" at bounding box center [403, 50] width 35 height 9
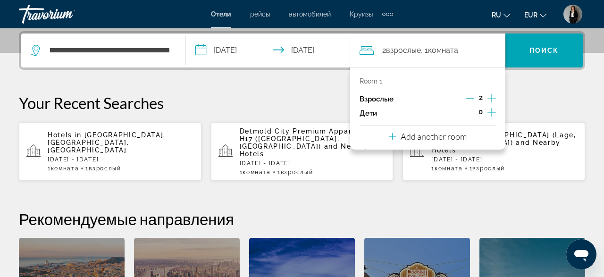
click at [467, 99] on icon "Decrement adults" at bounding box center [470, 98] width 8 height 8
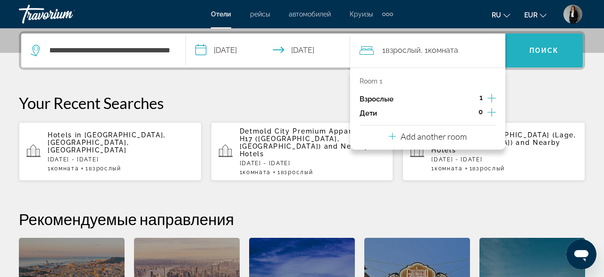
click at [540, 43] on span "Search" at bounding box center [543, 50] width 77 height 23
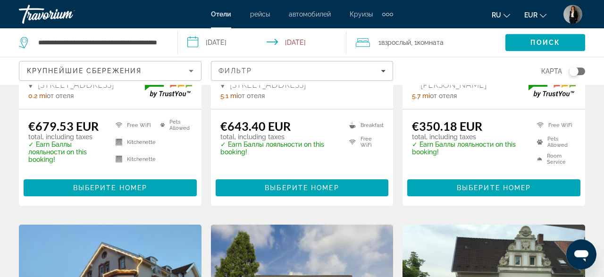
scroll to position [245, 0]
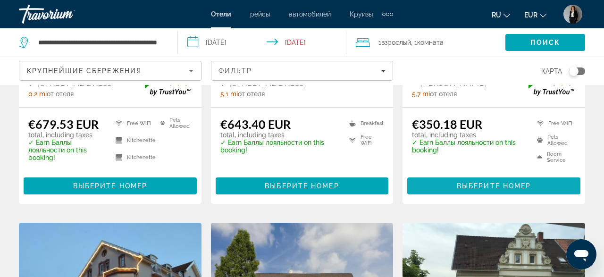
click at [481, 189] on span "Выберите номер" at bounding box center [494, 186] width 74 height 8
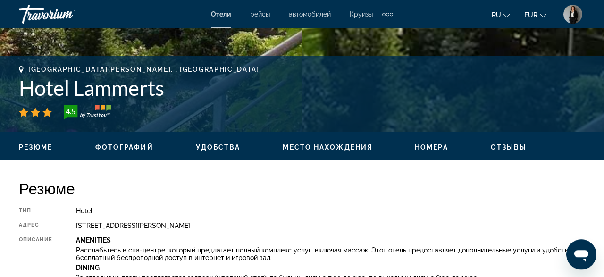
scroll to position [343, 0]
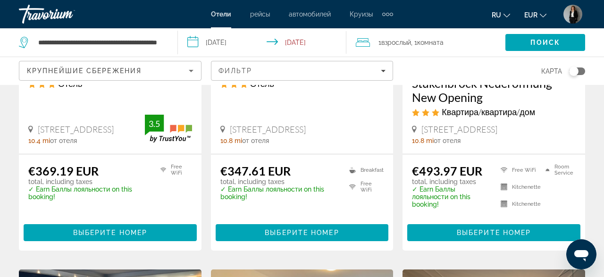
scroll to position [932, 0]
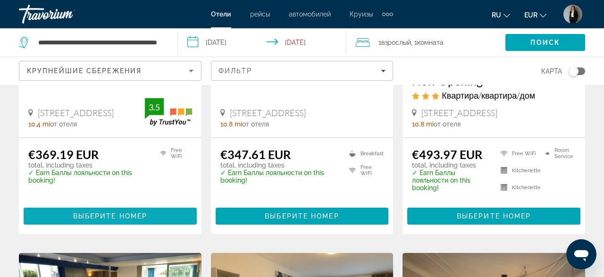
click at [124, 212] on span "Выберите номер" at bounding box center [110, 216] width 74 height 8
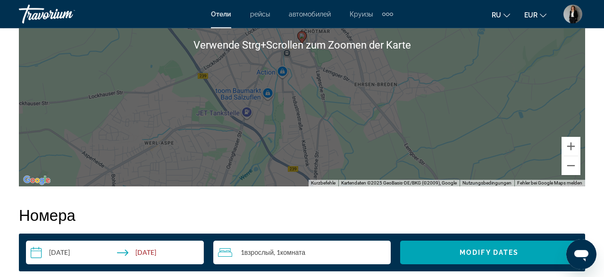
scroll to position [1080, 0]
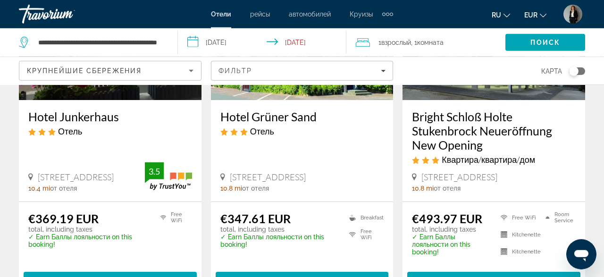
scroll to position [883, 0]
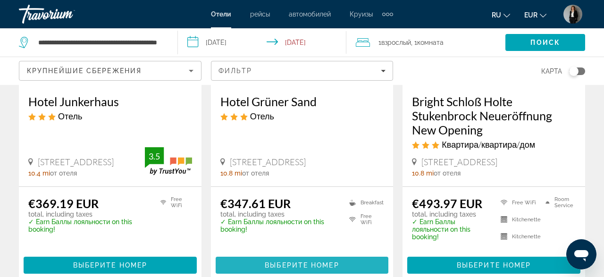
click at [302, 257] on span "Main content" at bounding box center [302, 265] width 173 height 23
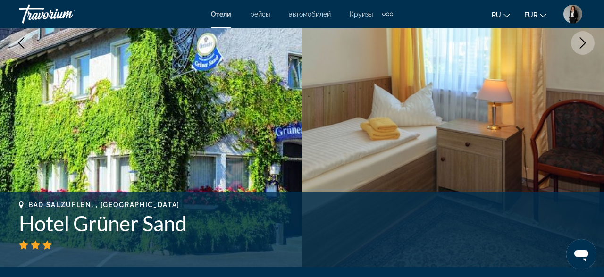
scroll to position [294, 0]
